Goal: Task Accomplishment & Management: Complete application form

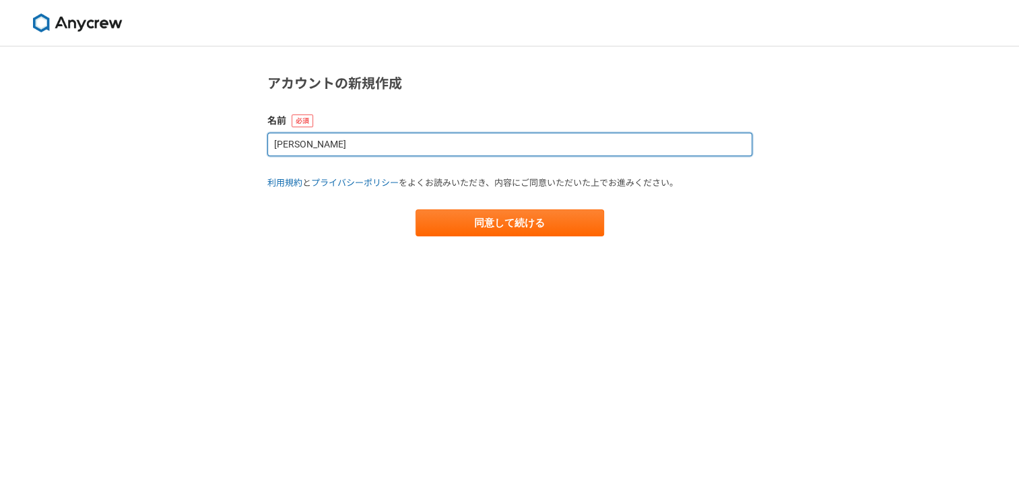
click at [375, 141] on input "森川未紗" at bounding box center [509, 145] width 485 height 24
type input "森"
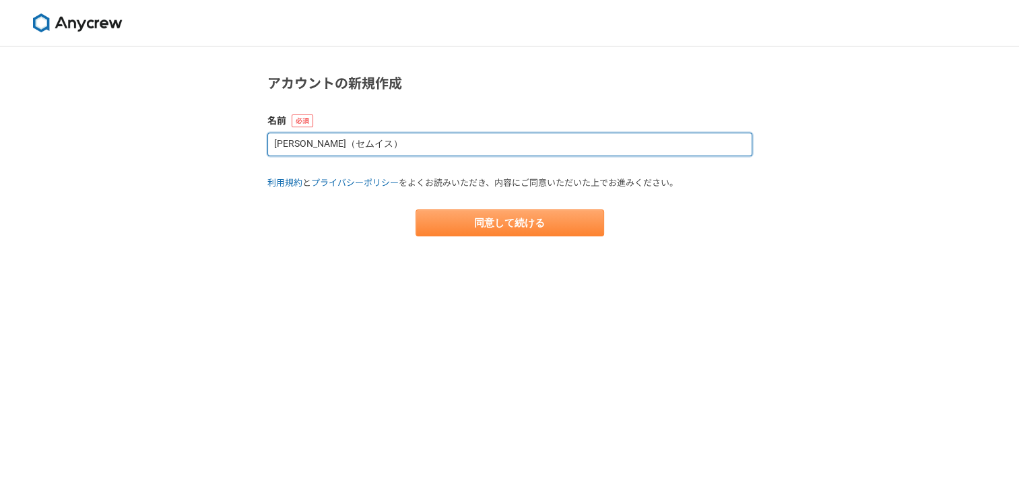
type input "[PERSON_NAME]"
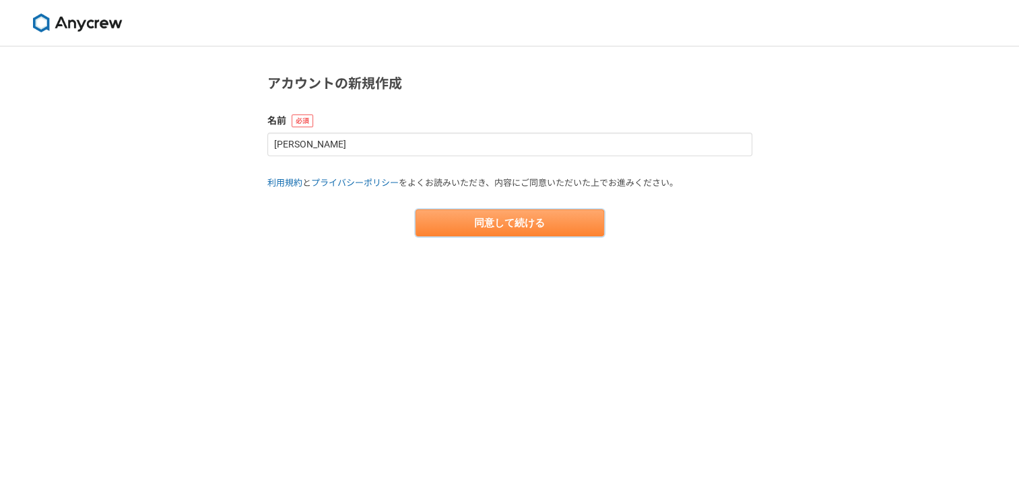
click at [466, 222] on button "同意して続ける" at bounding box center [510, 223] width 189 height 27
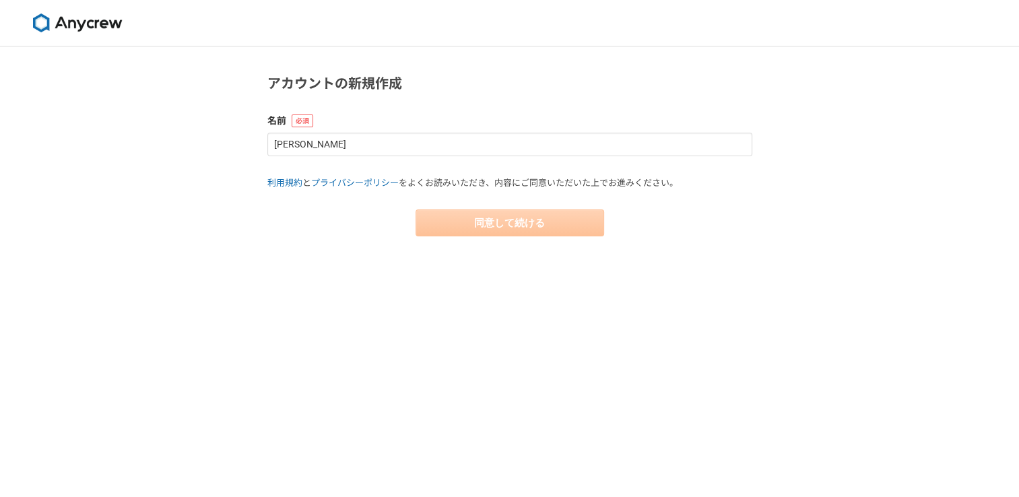
select select "13"
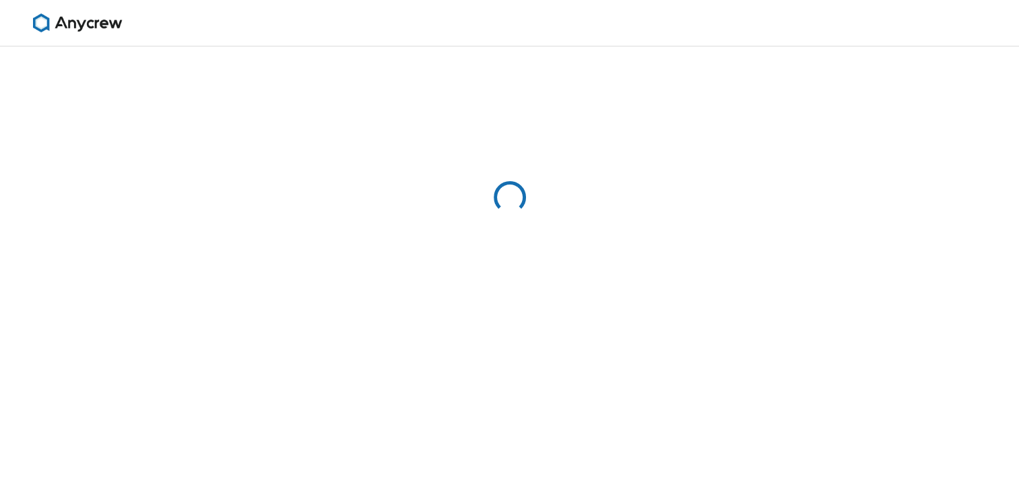
select select "13"
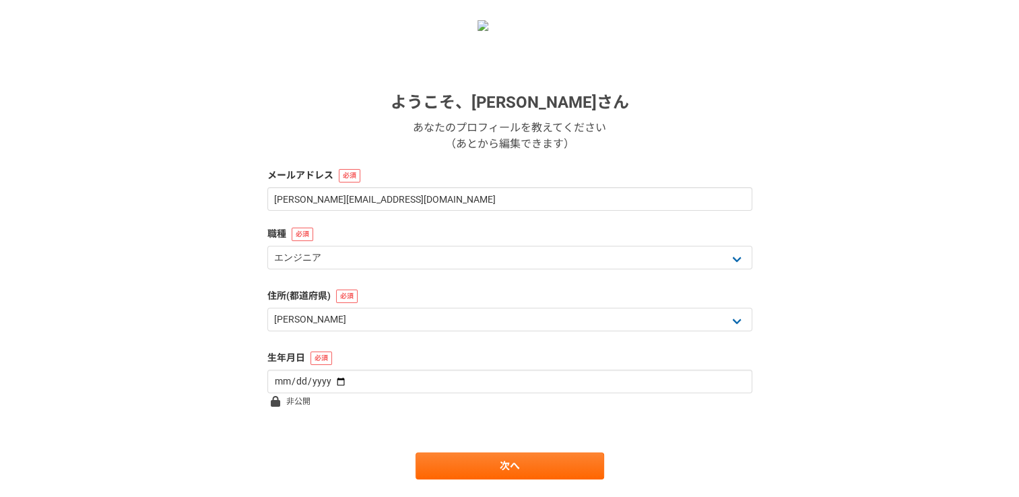
scroll to position [174, 0]
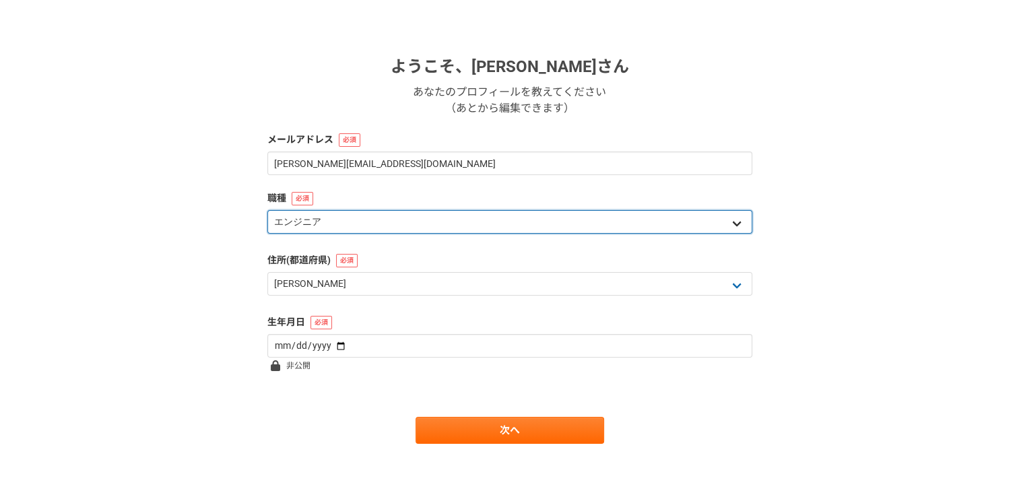
click at [525, 214] on select "エンジニア デザイナー ライター 営業 マーケティング 企画・事業開発 バックオフィス その他" at bounding box center [509, 222] width 485 height 24
select select "3"
click at [267, 210] on select "エンジニア デザイナー ライター 営業 マーケティング 企画・事業開発 バックオフィス その他" at bounding box center [509, 222] width 485 height 24
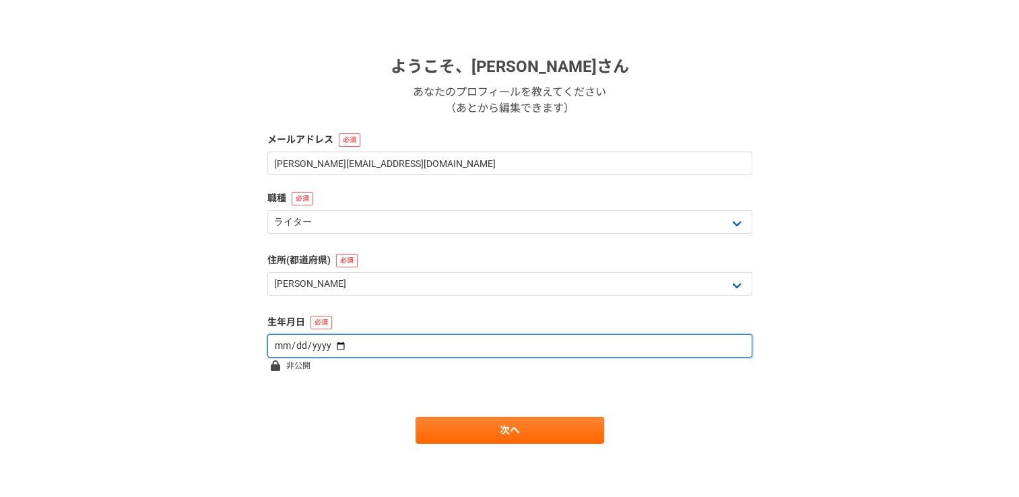
click at [428, 344] on input "date" at bounding box center [509, 346] width 485 height 24
click at [337, 348] on input "date" at bounding box center [509, 346] width 485 height 24
type input "1987-04-19"
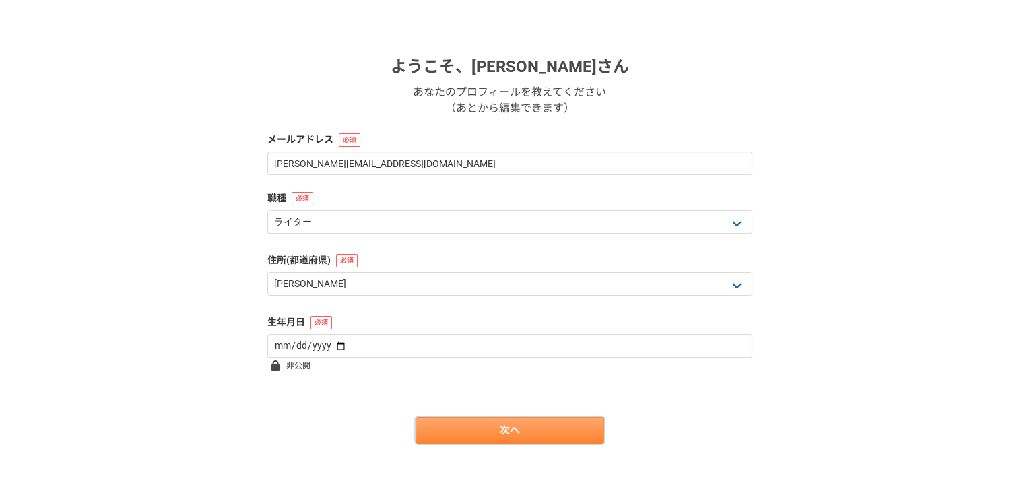
click at [544, 430] on link "次へ" at bounding box center [510, 430] width 189 height 27
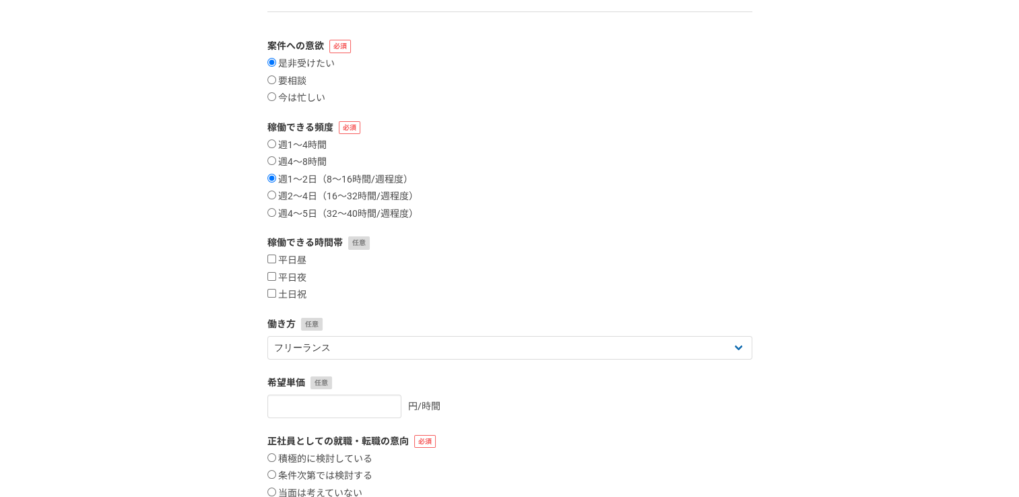
scroll to position [121, 0]
click at [274, 77] on input "要相談" at bounding box center [271, 77] width 9 height 9
radio input "true"
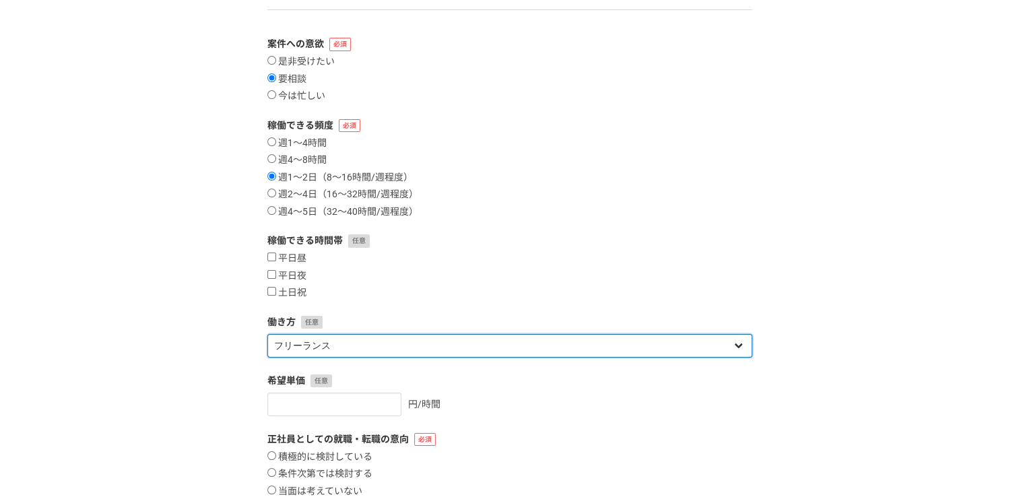
click at [735, 344] on select "フリーランス 副業 その他" at bounding box center [509, 346] width 485 height 24
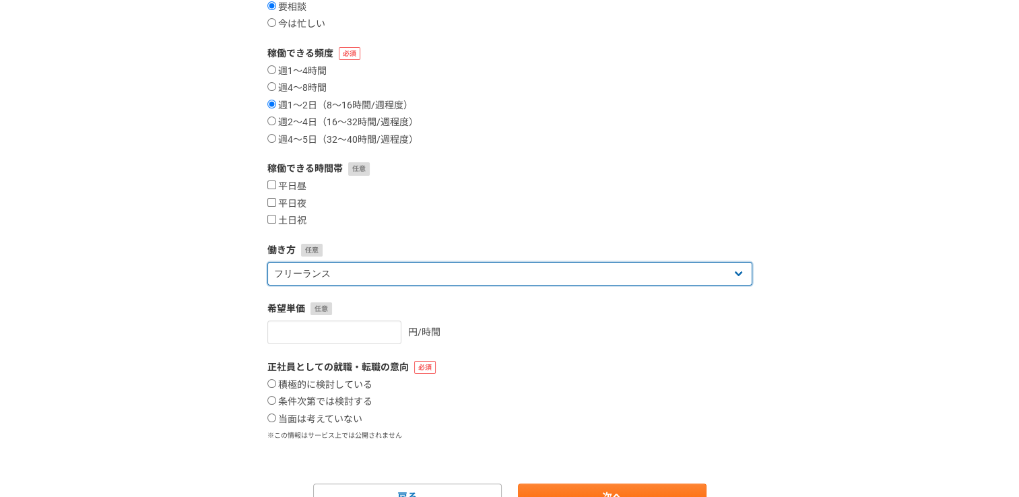
scroll to position [260, 0]
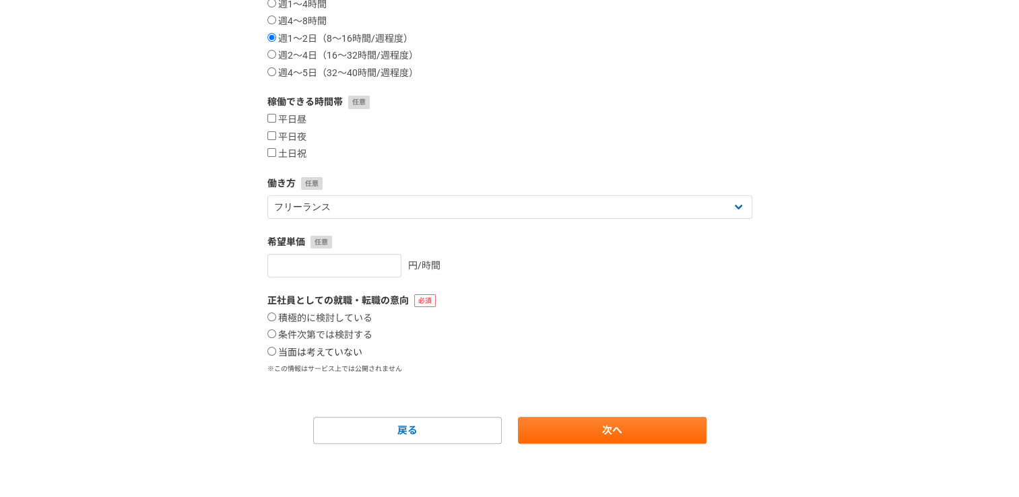
click at [272, 350] on input "当面は考えていない" at bounding box center [271, 351] width 9 height 9
radio input "true"
click at [620, 431] on link "次へ" at bounding box center [612, 430] width 189 height 27
select select
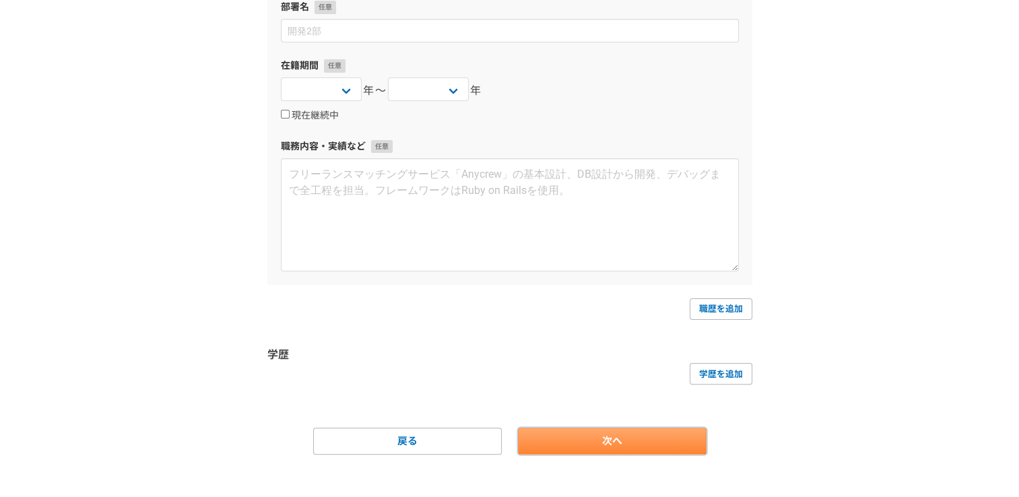
scroll to position [0, 0]
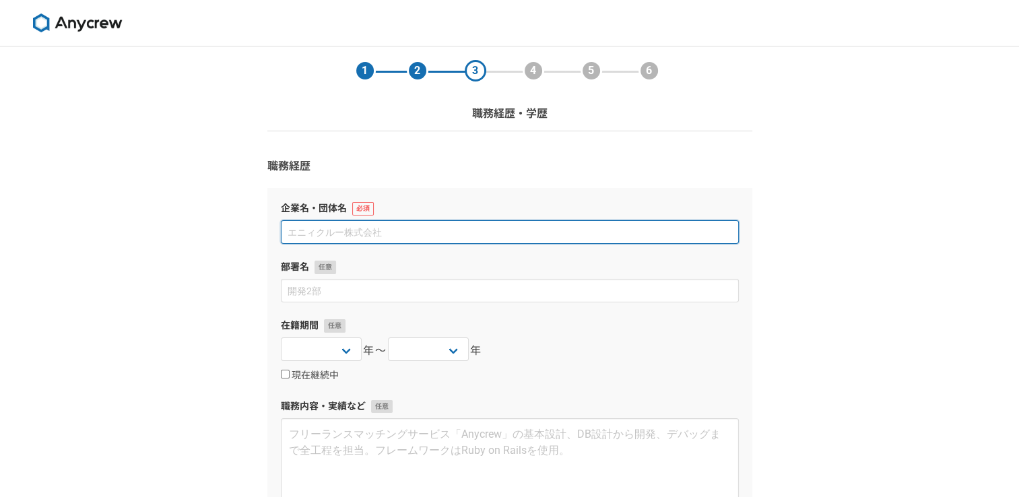
click at [344, 235] on input at bounding box center [510, 232] width 458 height 24
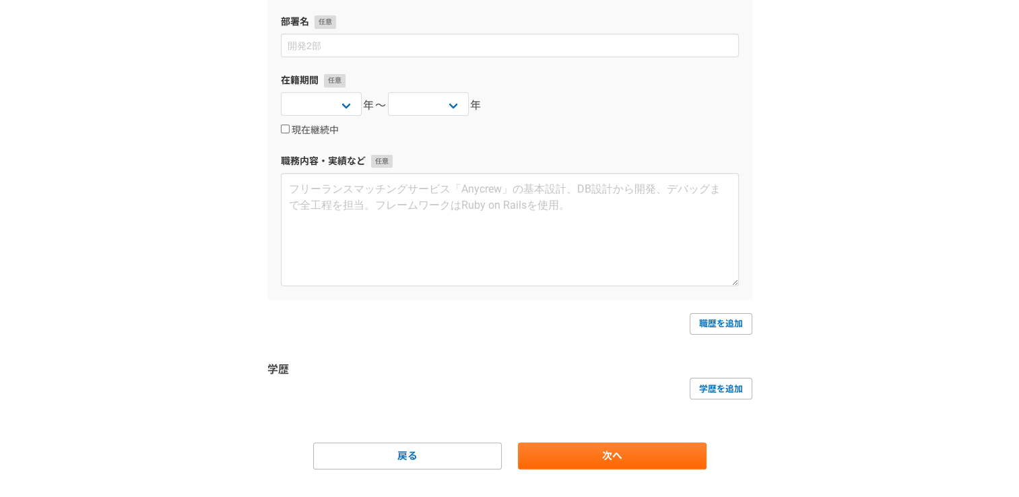
scroll to position [271, 0]
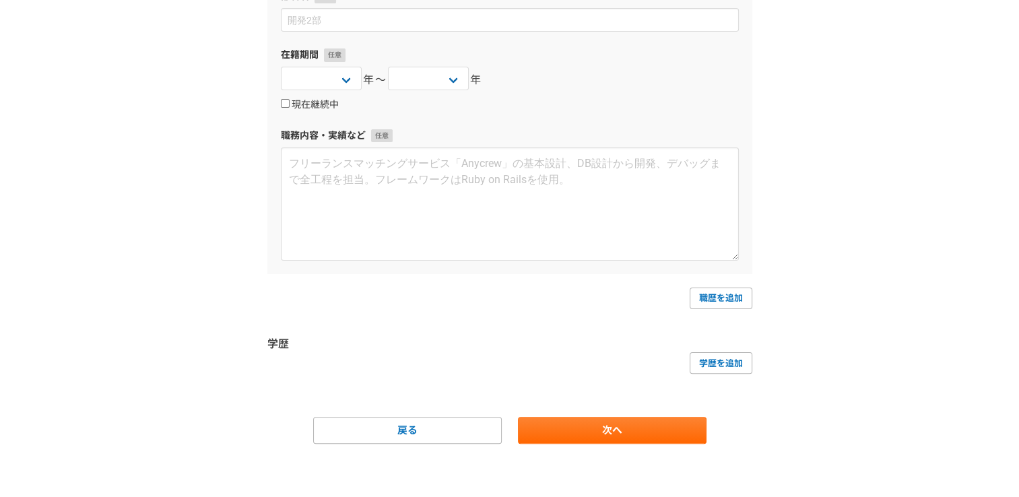
type input "Semuis株式会社"
click at [284, 104] on input "現在継続中" at bounding box center [285, 103] width 9 height 9
checkbox input "true"
click at [606, 432] on link "次へ" at bounding box center [612, 430] width 189 height 27
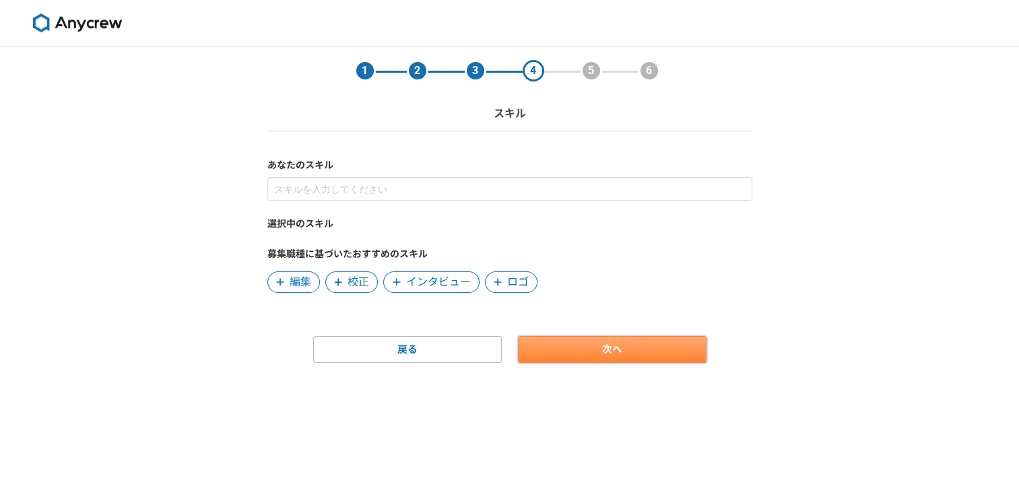
click at [580, 357] on link "次へ" at bounding box center [612, 349] width 189 height 27
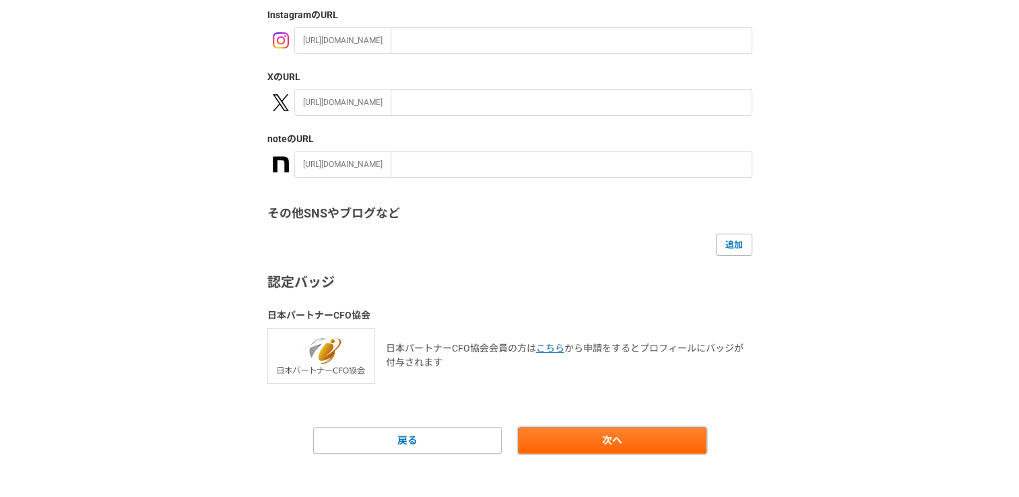
scroll to position [243, 0]
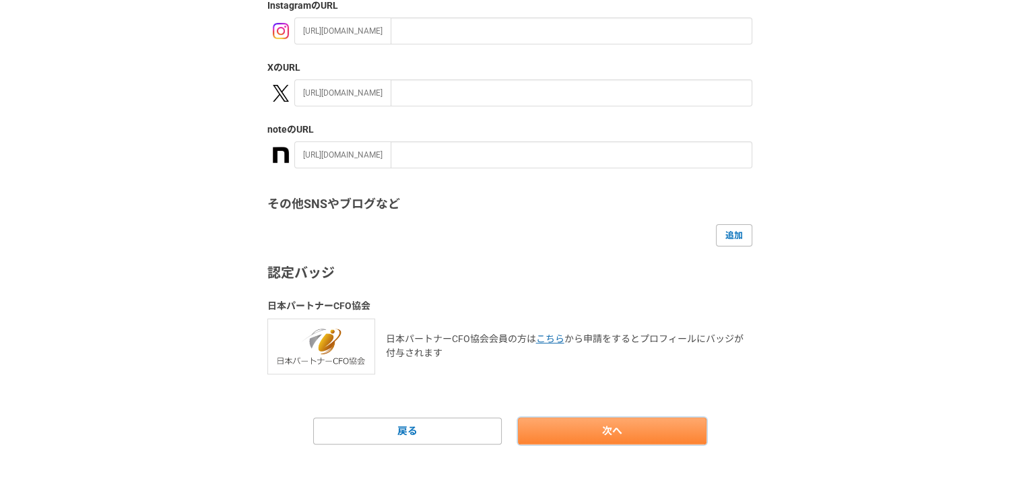
click at [662, 428] on link "次へ" at bounding box center [612, 431] width 189 height 27
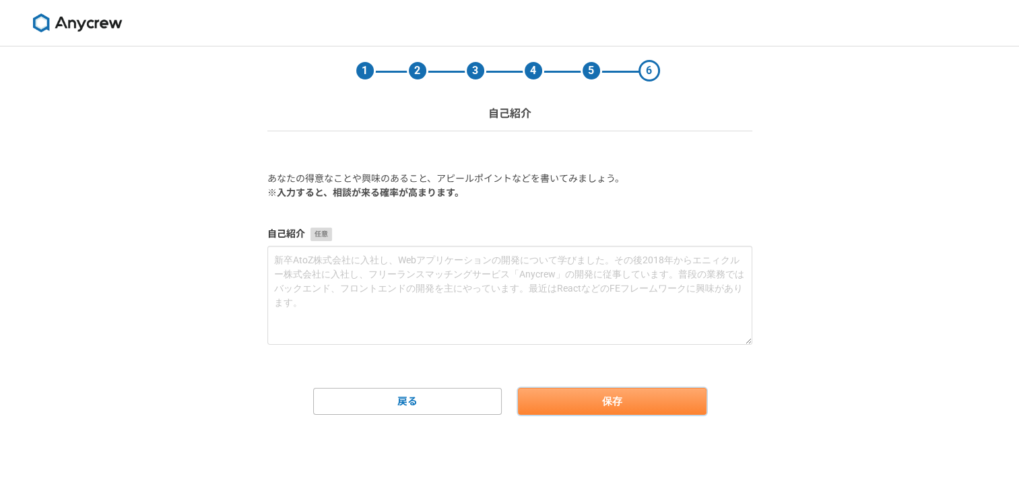
click at [631, 408] on button "保存" at bounding box center [612, 401] width 189 height 27
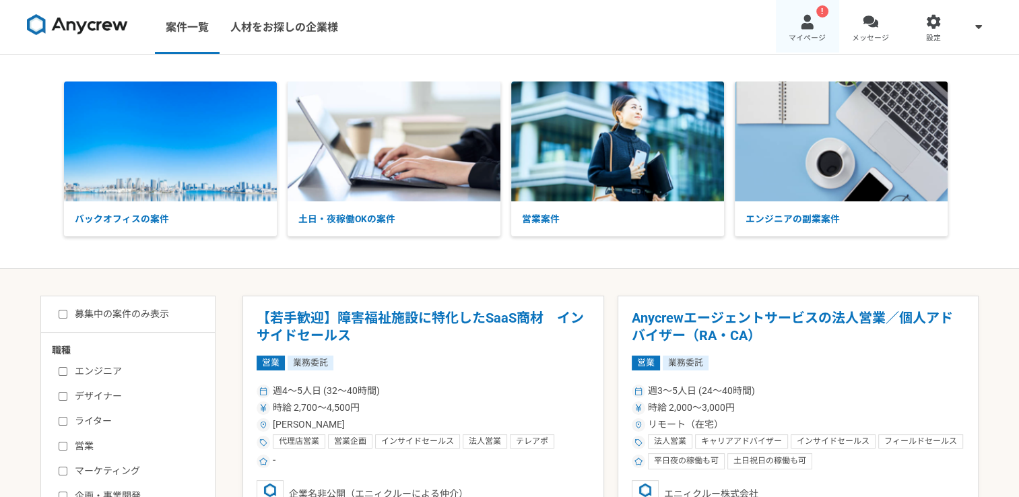
click at [812, 31] on link "! マイページ" at bounding box center [807, 27] width 63 height 54
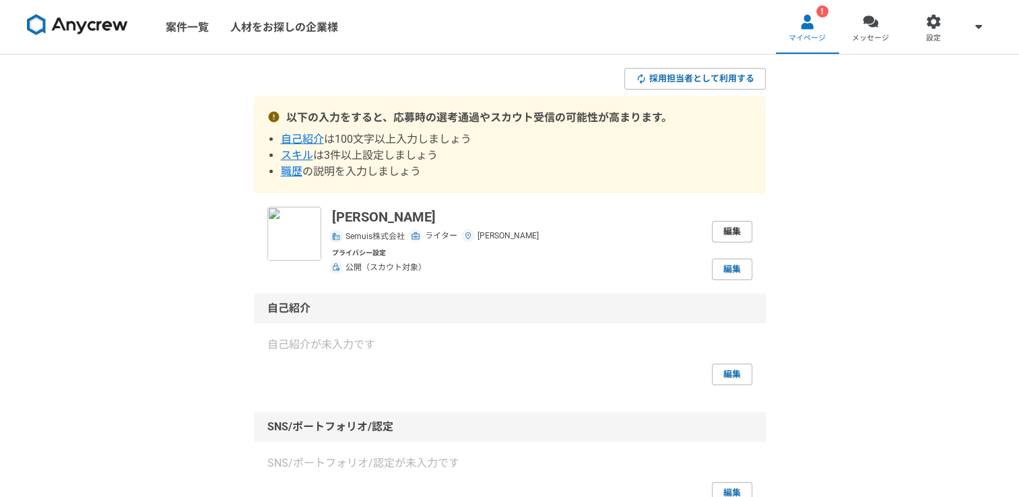
click at [727, 226] on link "編集" at bounding box center [732, 232] width 40 height 22
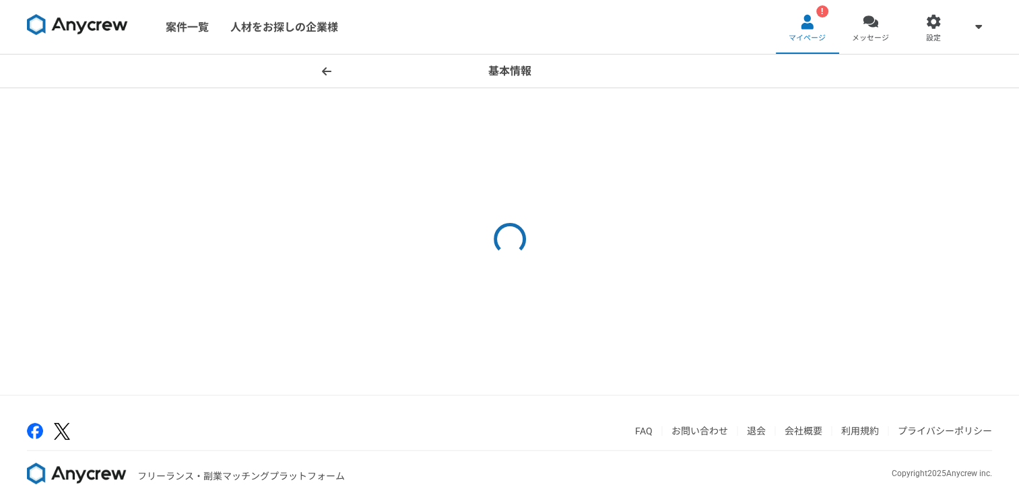
select select "13"
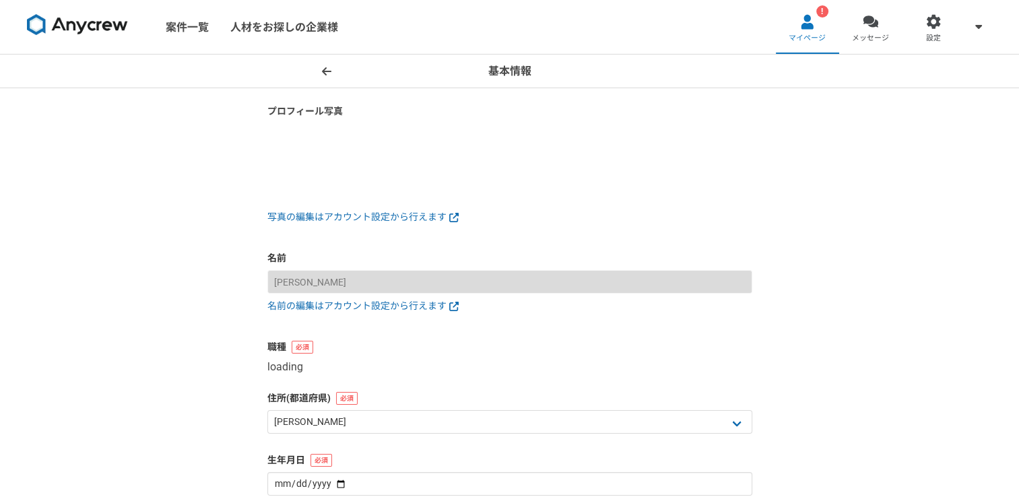
select select "3"
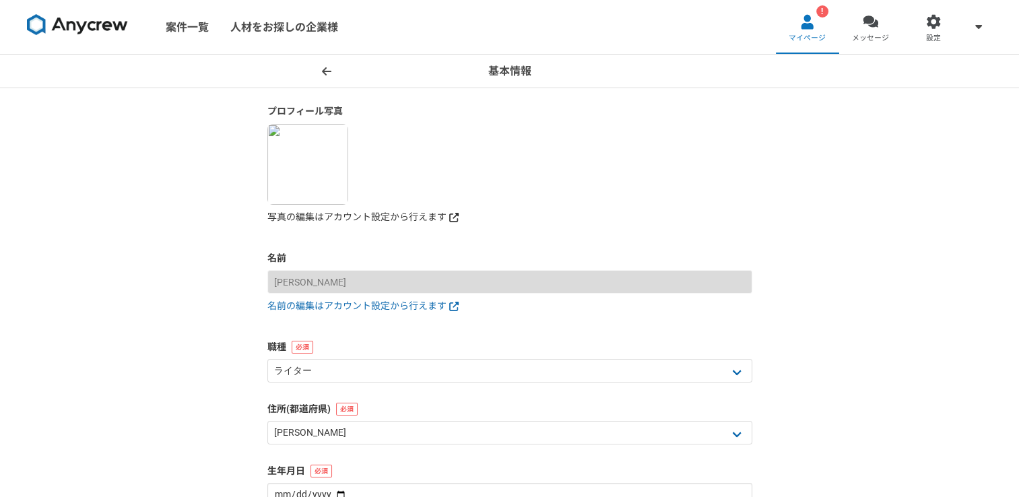
click at [388, 220] on link "写真の編集はアカウント設定から行えます" at bounding box center [509, 217] width 485 height 14
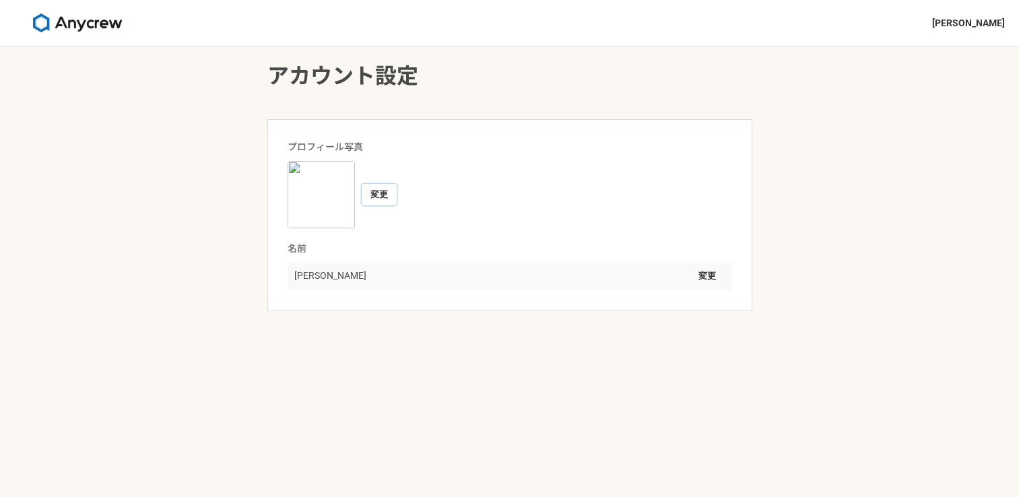
click at [377, 195] on button "変更" at bounding box center [379, 195] width 35 height 22
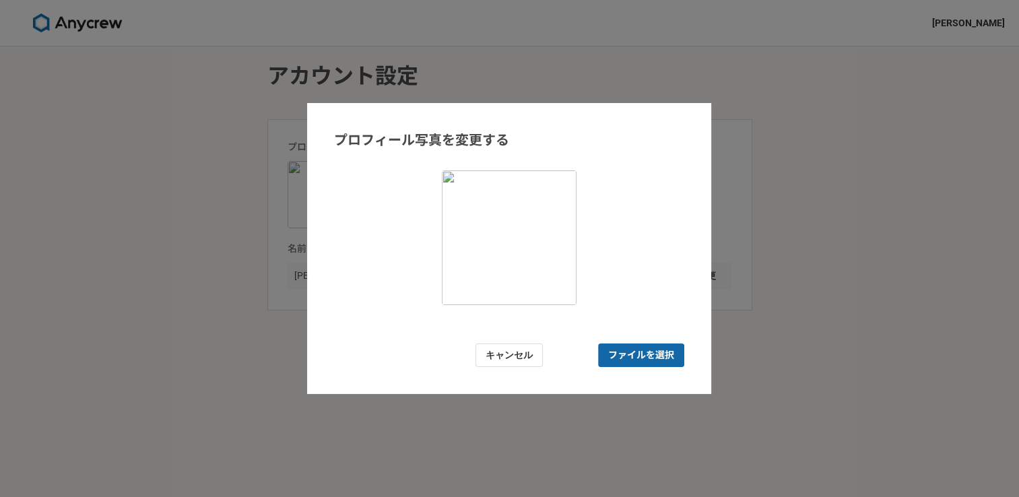
click at [625, 354] on span "ファイルを選択" at bounding box center [641, 355] width 66 height 14
click at [625, 354] on input "ファイルを選択" at bounding box center [641, 356] width 86 height 24
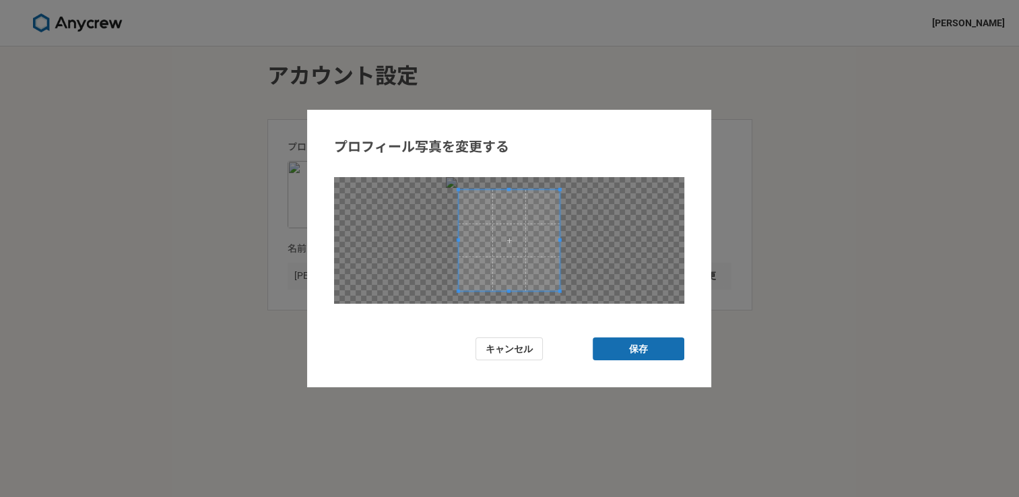
click at [516, 271] on span at bounding box center [509, 239] width 101 height 101
click at [442, 308] on form "プロフィール写真を変更する キャンセル 保存" at bounding box center [509, 249] width 404 height 278
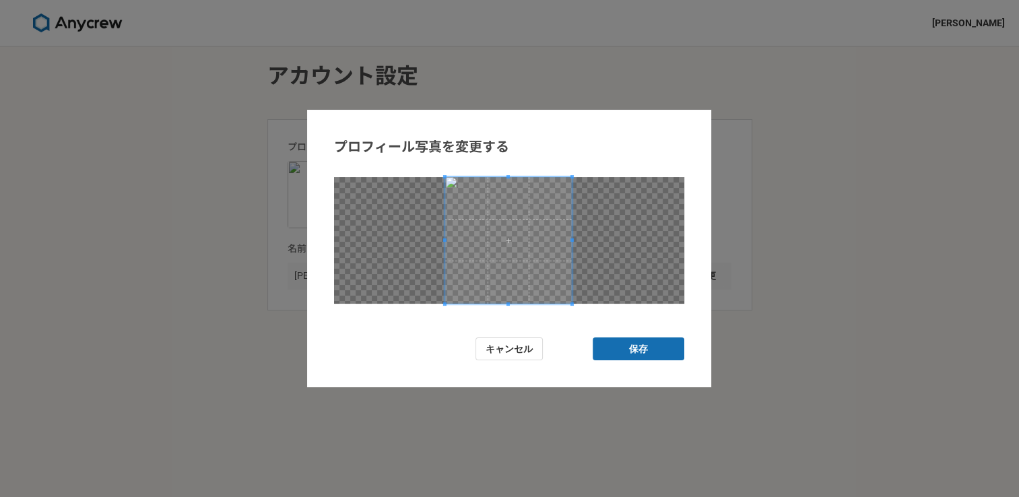
click at [582, 166] on div at bounding box center [509, 230] width 350 height 147
click at [642, 348] on button "保存" at bounding box center [639, 350] width 92 height 24
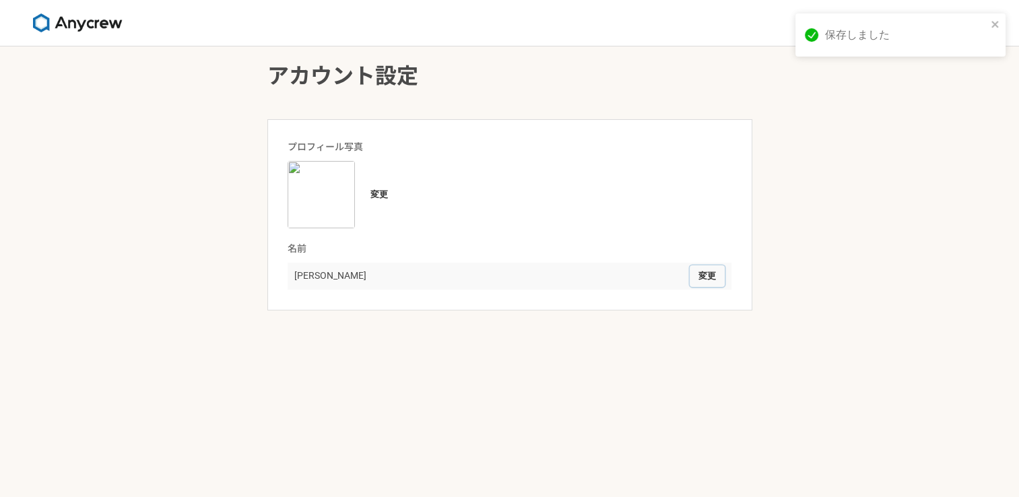
click at [711, 278] on button "変更" at bounding box center [707, 276] width 35 height 22
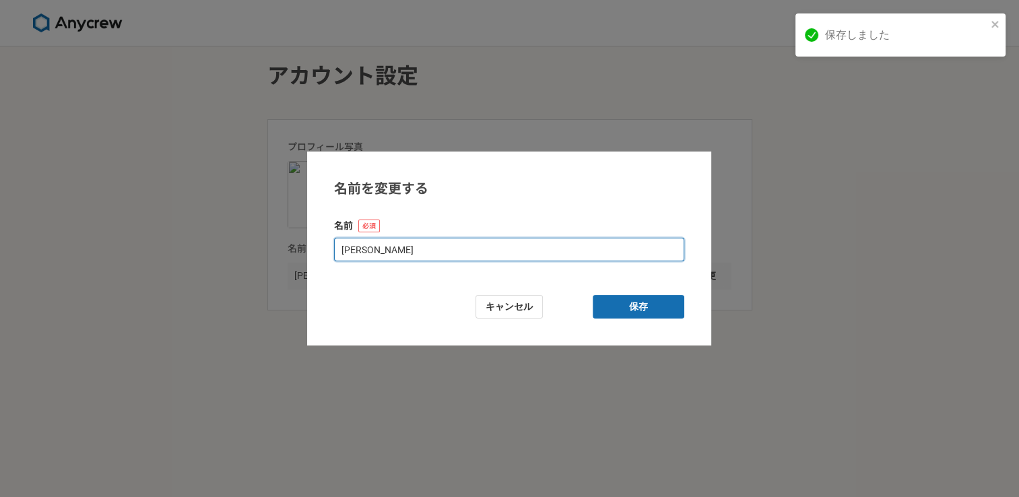
click at [480, 255] on input "[PERSON_NAME]" at bounding box center [509, 250] width 350 height 24
type input "[PERSON_NAME]（セムイス）"
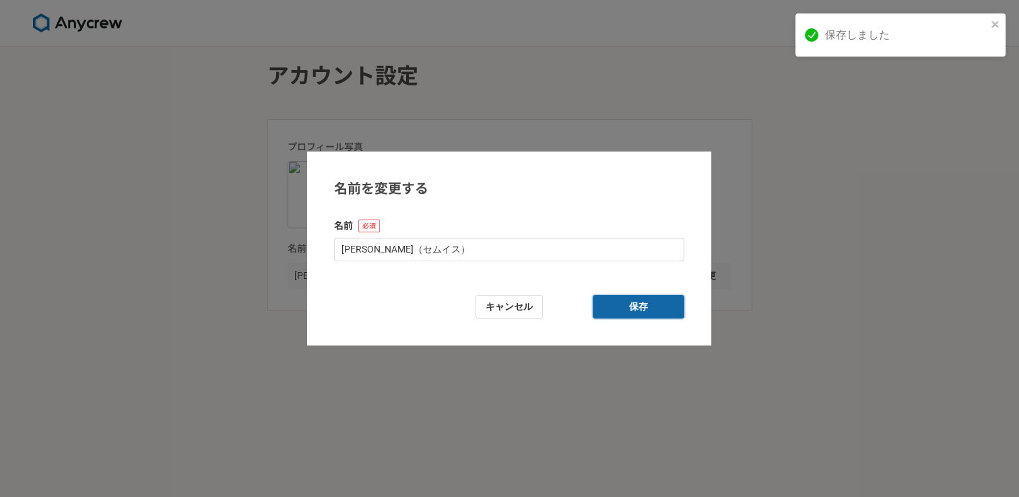
click at [609, 305] on button "保存" at bounding box center [639, 307] width 92 height 24
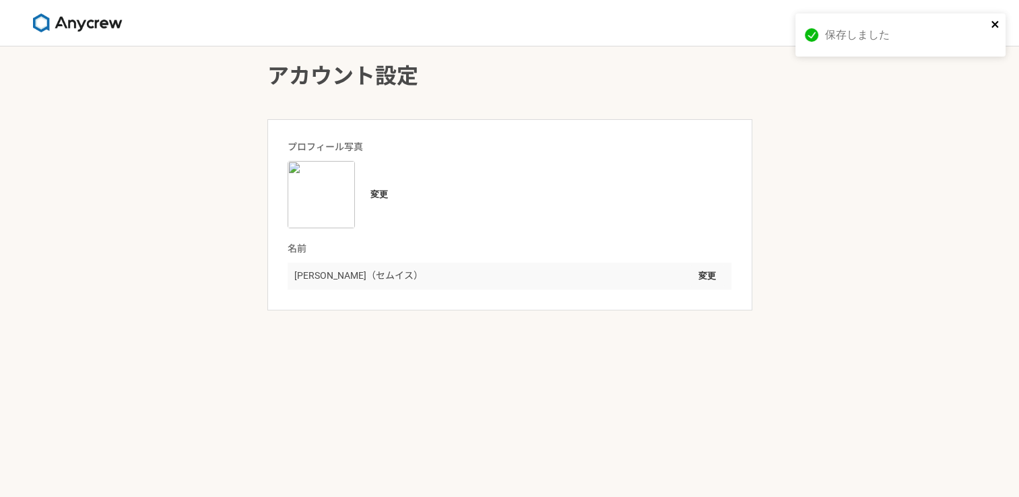
click at [995, 23] on icon "close" at bounding box center [995, 24] width 9 height 11
click at [84, 29] on img at bounding box center [77, 22] width 101 height 19
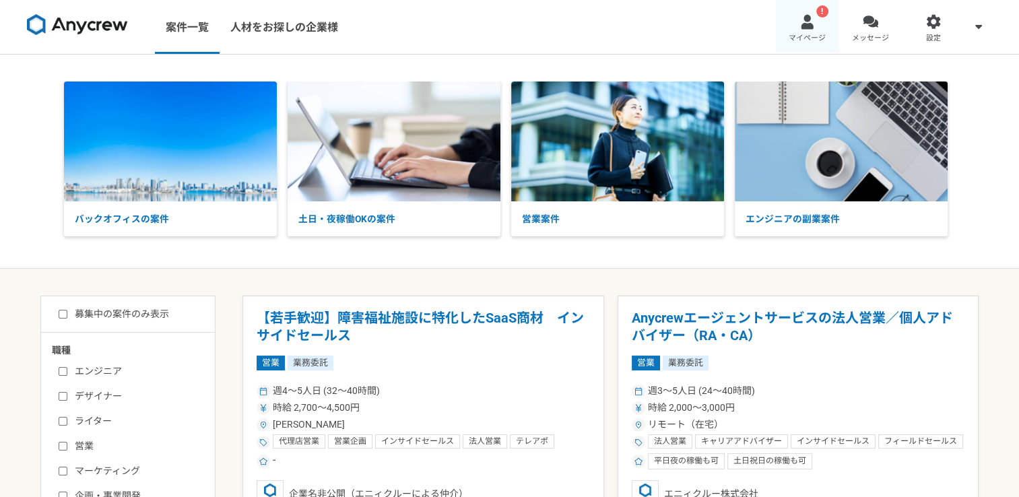
click at [807, 30] on link "! マイページ" at bounding box center [807, 27] width 63 height 54
